Goal: Information Seeking & Learning: Learn about a topic

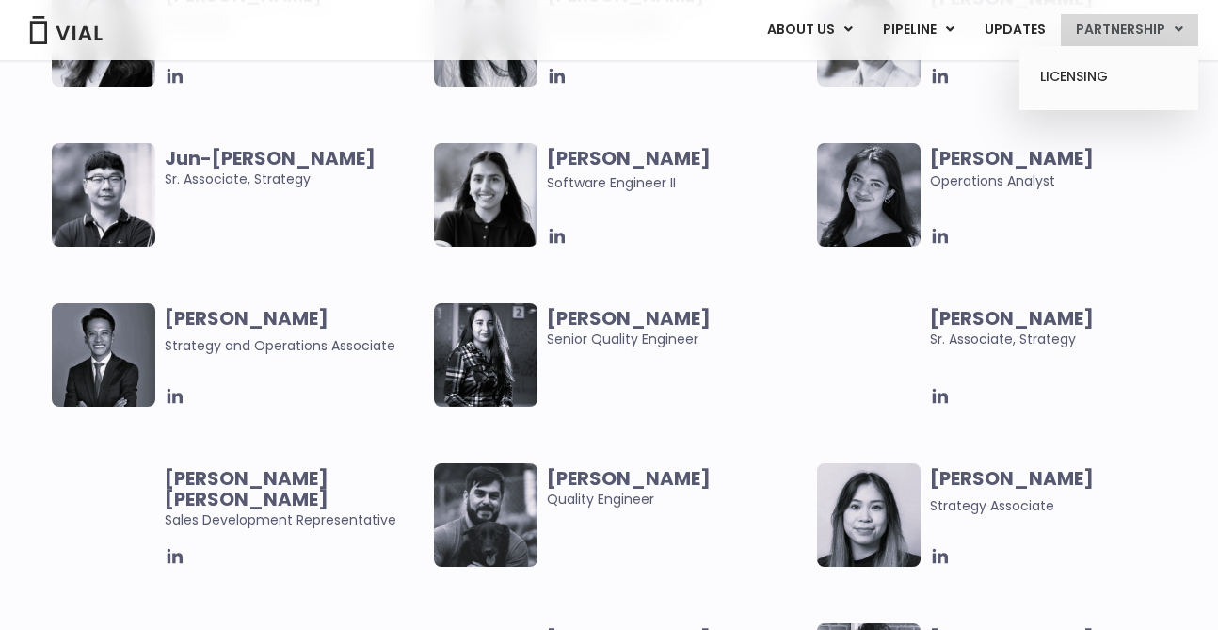
scroll to position [3514, 0]
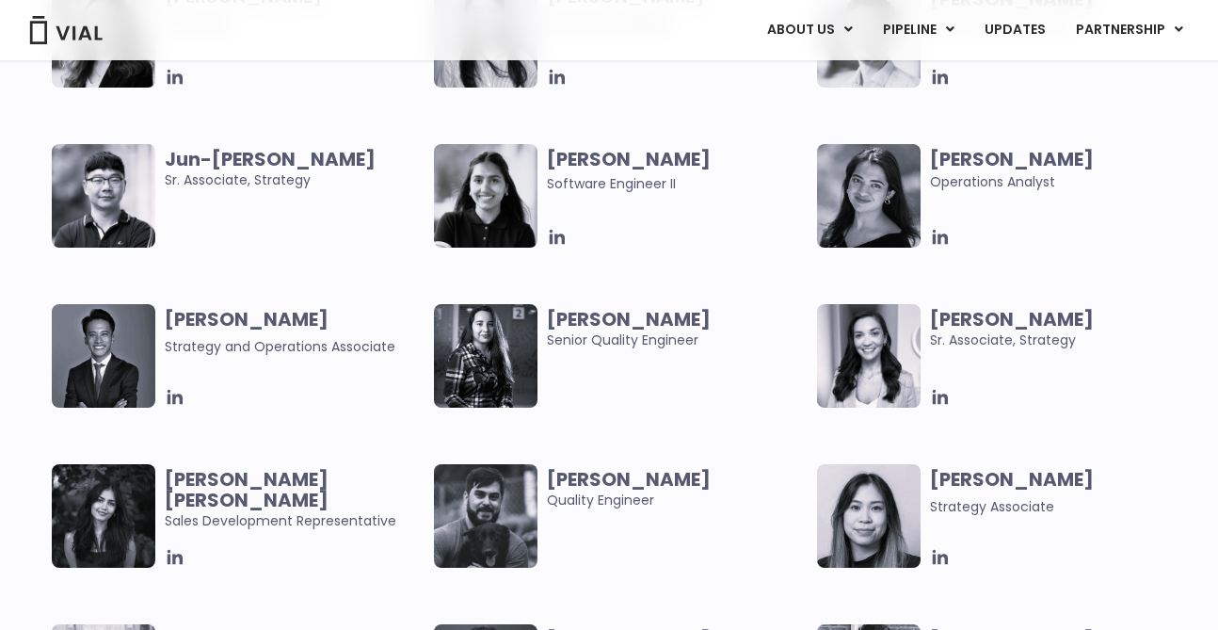
drag, startPoint x: 1086, startPoint y: 158, endPoint x: 932, endPoint y: 158, distance: 154.4
click at [932, 158] on span "[PERSON_NAME]" at bounding box center [1060, 159] width 260 height 21
copy b "[PERSON_NAME]"
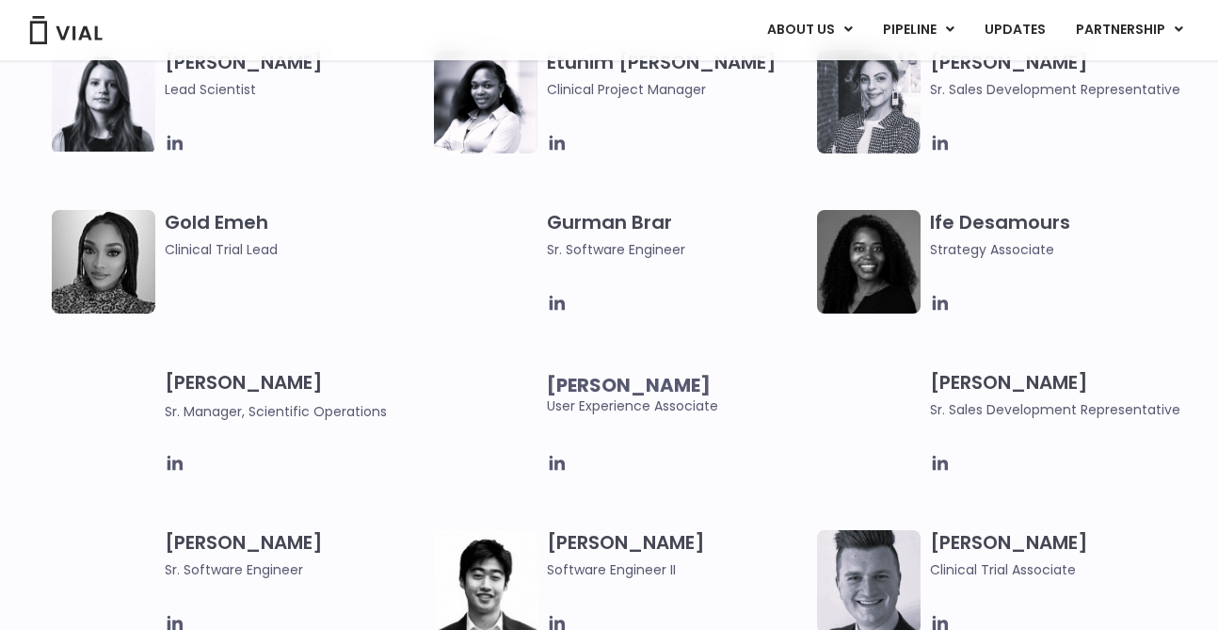
scroll to position [831, 0]
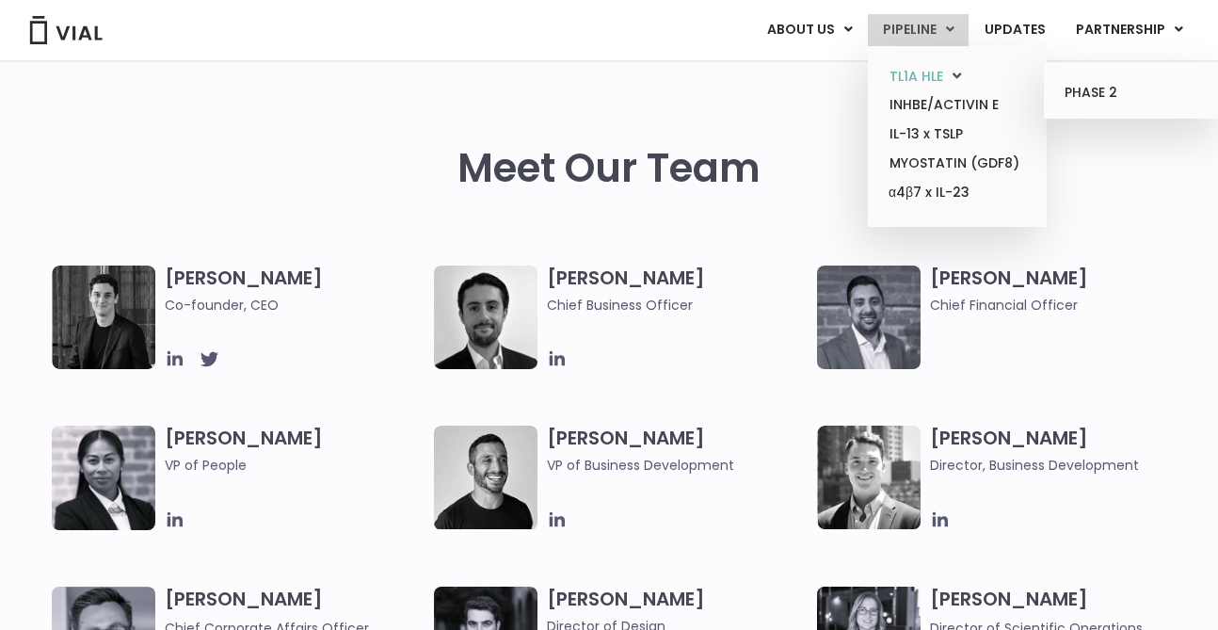
click at [915, 72] on link "TL1A HLE" at bounding box center [956, 76] width 165 height 29
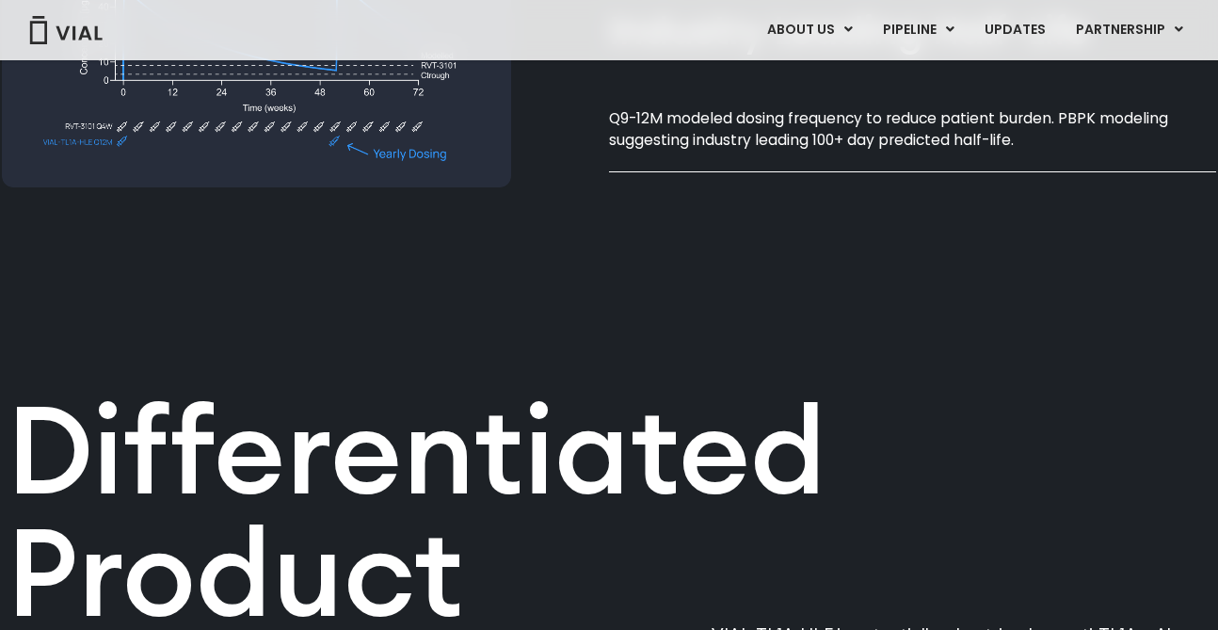
scroll to position [1968, 0]
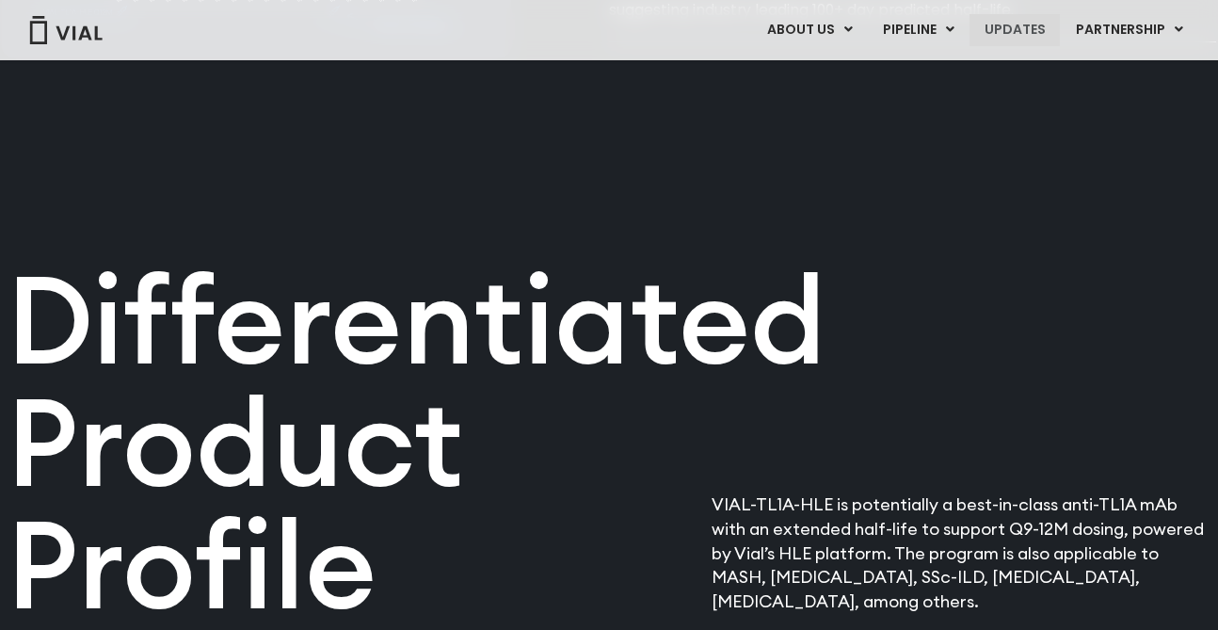
click at [1024, 23] on link "UPDATES" at bounding box center [1015, 30] width 90 height 32
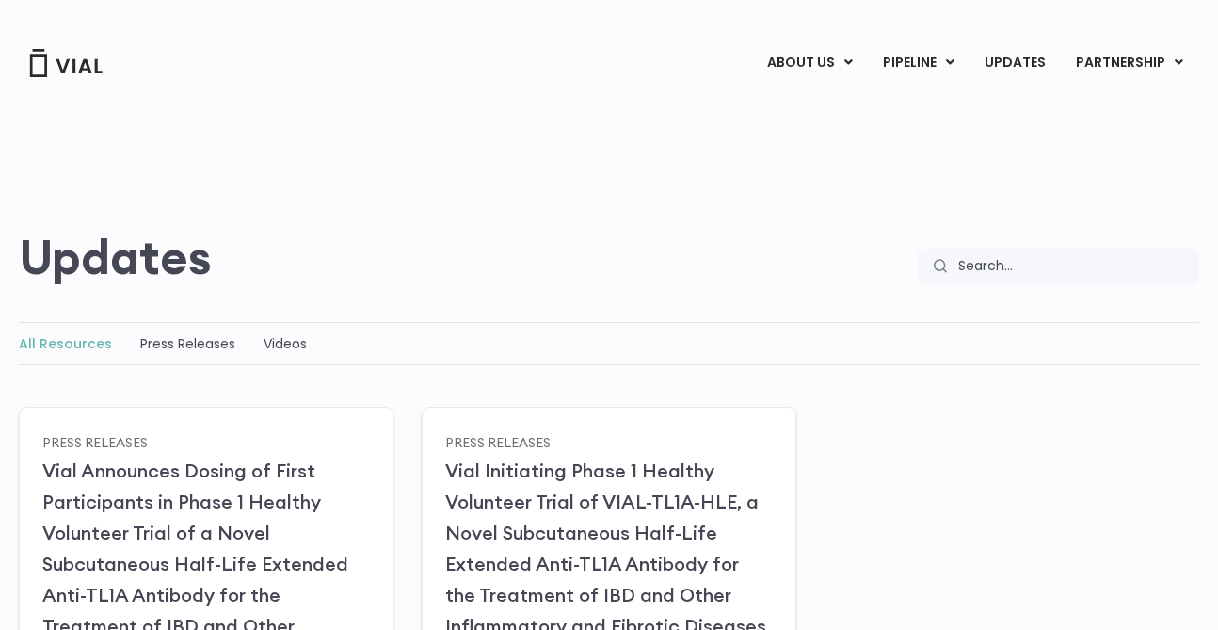
click at [585, 234] on div "Updates Search Search" at bounding box center [609, 257] width 1180 height 55
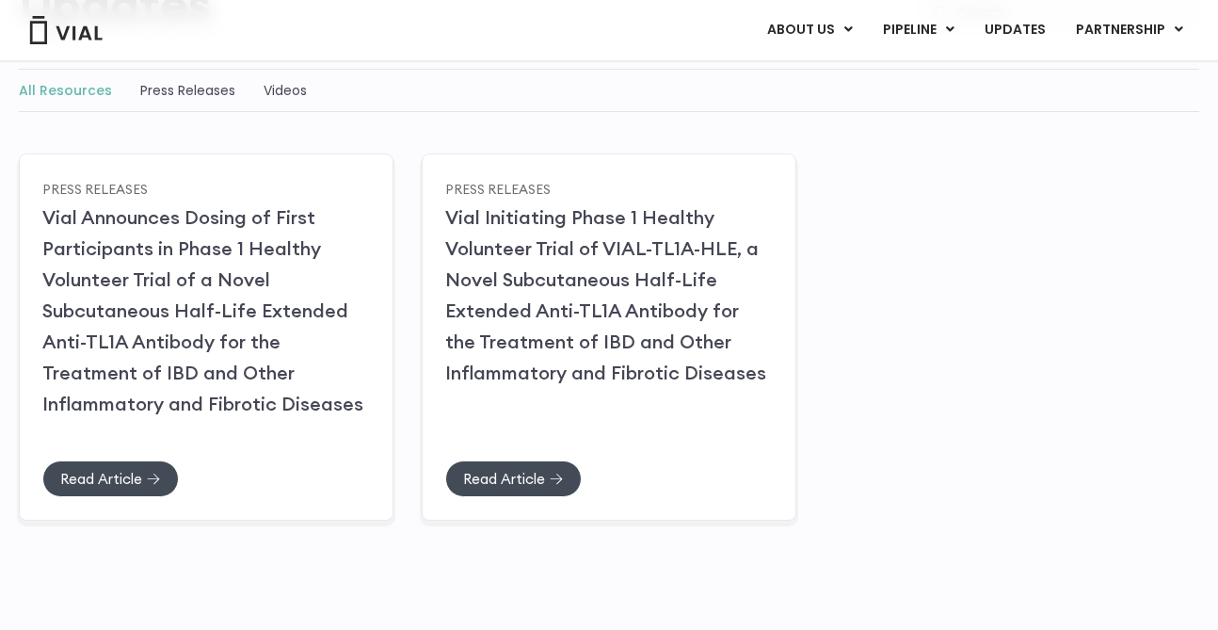
scroll to position [255, 0]
